Goal: Download file/media

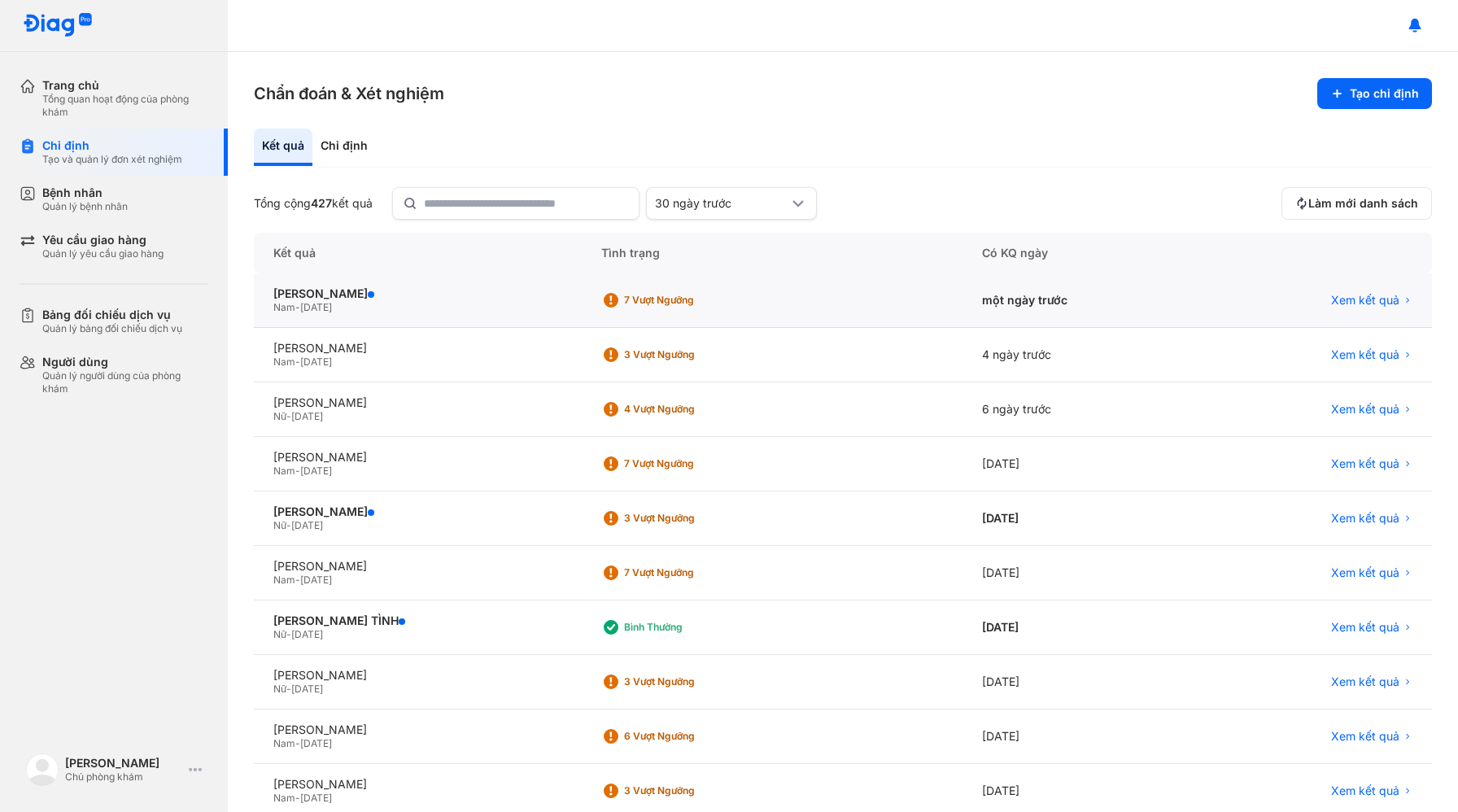
click at [1369, 313] on div "Xem kết quả" at bounding box center [1316, 301] width 231 height 55
click at [1370, 300] on span "Xem kết quả" at bounding box center [1365, 300] width 68 height 14
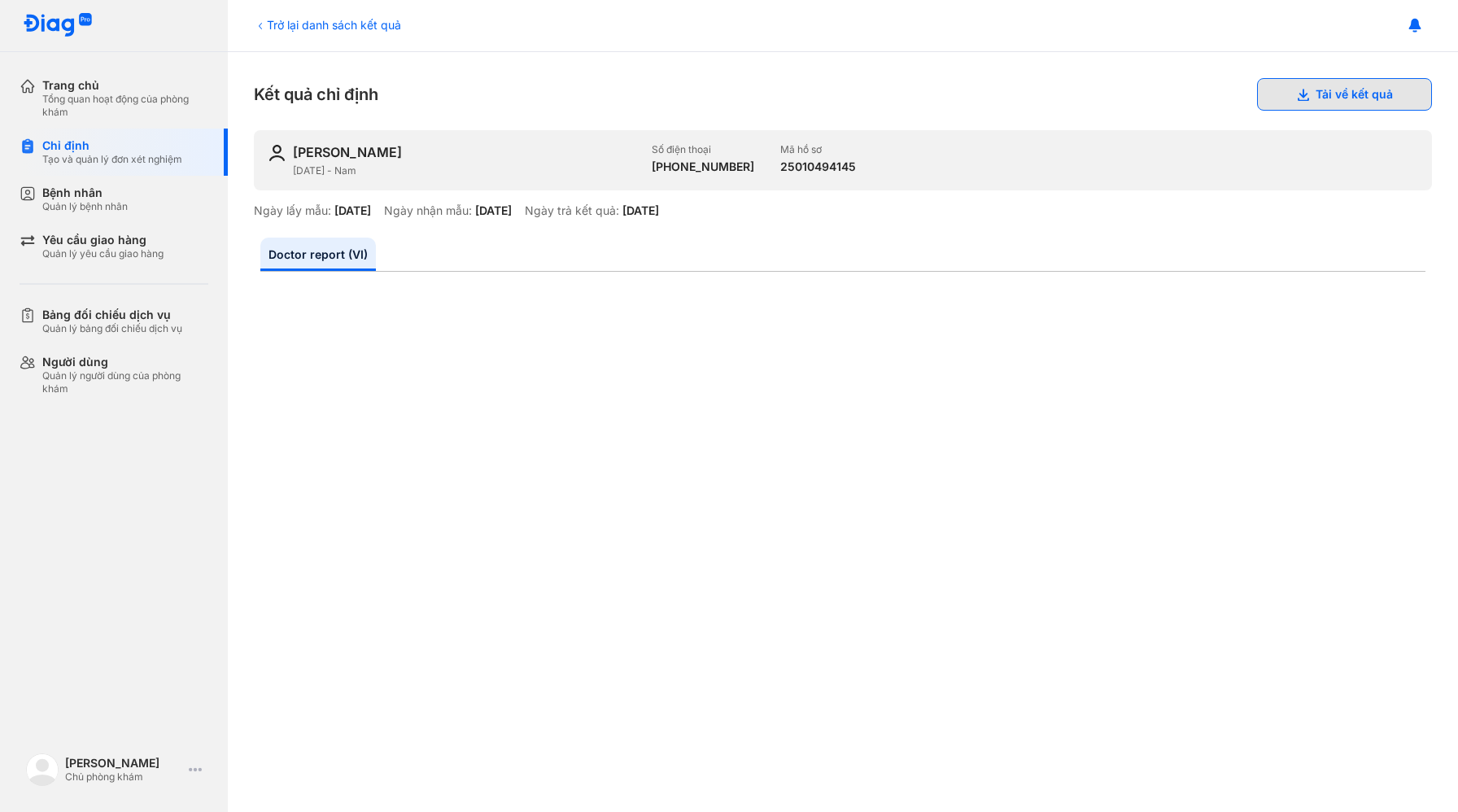
click at [1335, 100] on button "Tải về kết quả" at bounding box center [1345, 94] width 175 height 33
